Goal: Task Accomplishment & Management: Use online tool/utility

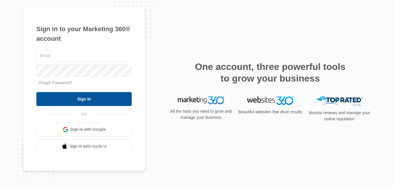
type input "[EMAIL_ADDRESS][DOMAIN_NAME]"
click at [113, 101] on input "Sign In" at bounding box center [83, 99] width 95 height 14
